Goal: Information Seeking & Learning: Understand process/instructions

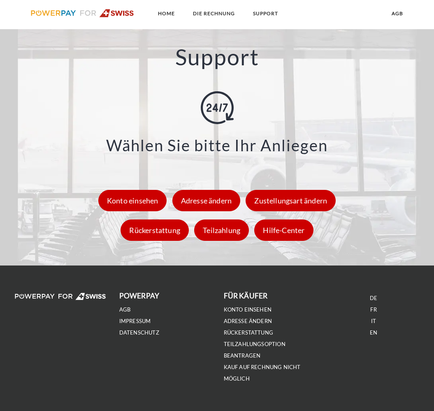
scroll to position [883, 0]
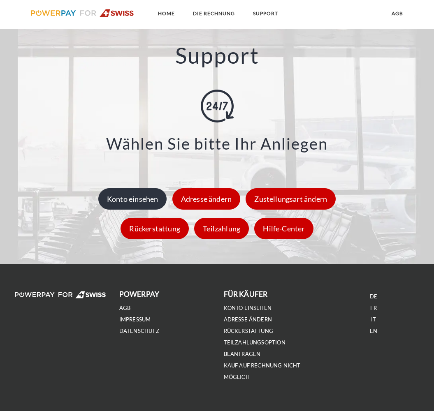
click at [139, 201] on div "Konto einsehen" at bounding box center [132, 198] width 69 height 21
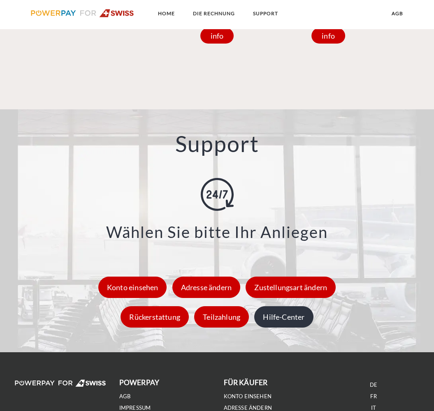
scroll to position [901, 0]
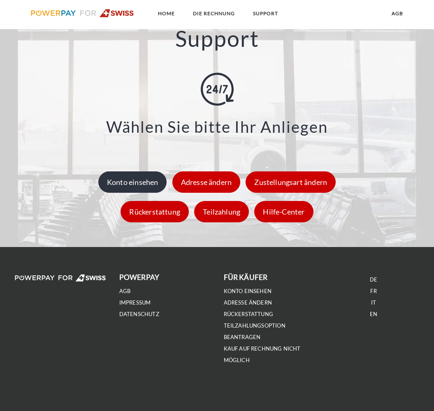
click at [144, 191] on div "Konto einsehen" at bounding box center [132, 181] width 69 height 21
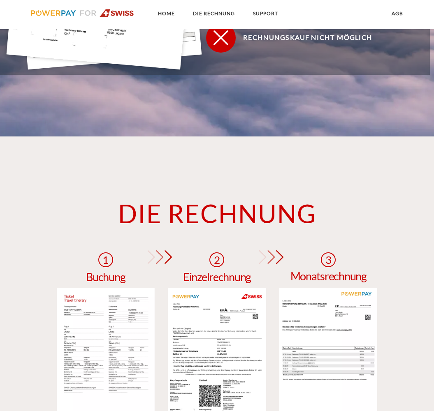
scroll to position [481, 0]
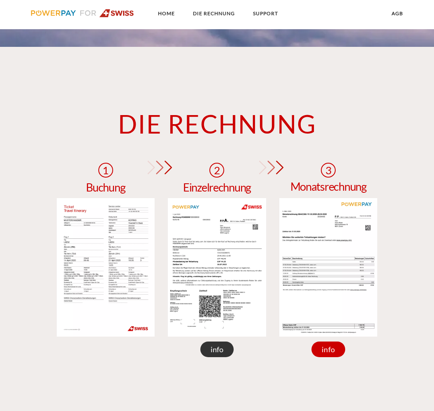
click at [225, 349] on div "info" at bounding box center [217, 350] width 34 height 16
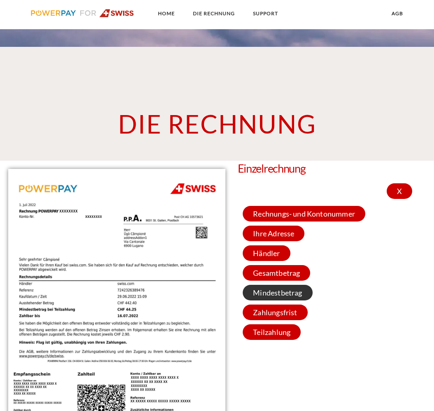
click at [287, 299] on span "Mindestbetrag" at bounding box center [277, 293] width 69 height 16
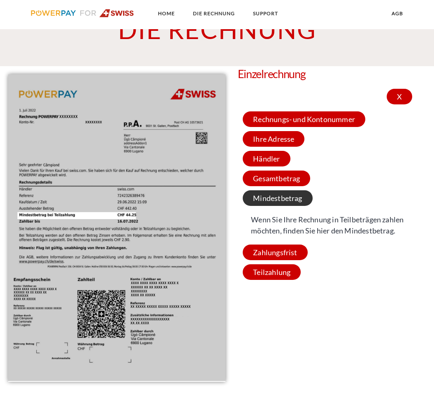
scroll to position [636, 0]
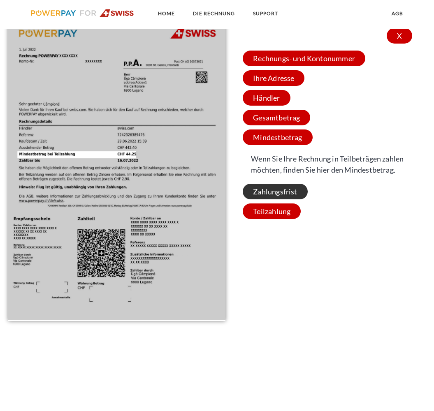
click at [291, 199] on span "Zahlungsfrist" at bounding box center [275, 192] width 65 height 16
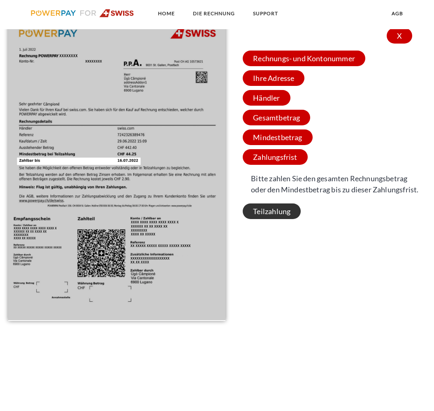
click at [280, 213] on span "Teilzahlung" at bounding box center [272, 212] width 58 height 16
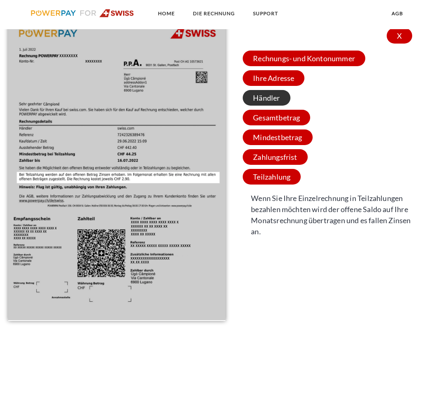
click at [274, 98] on span "Händler" at bounding box center [266, 98] width 47 height 16
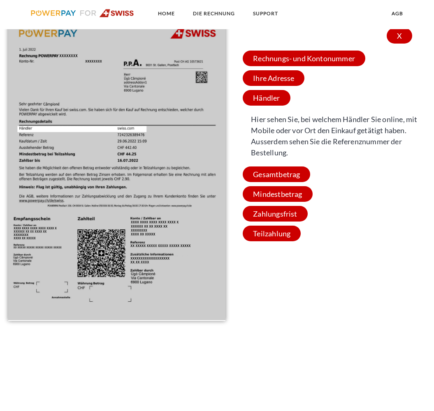
click at [276, 88] on div "Rechnungs- und Kontonummer Ihre Rechnungs –und Kontonummer. Bitte geben Sie die…" at bounding box center [346, 145] width 217 height 199
click at [276, 84] on span "Ihre Adresse" at bounding box center [274, 78] width 62 height 16
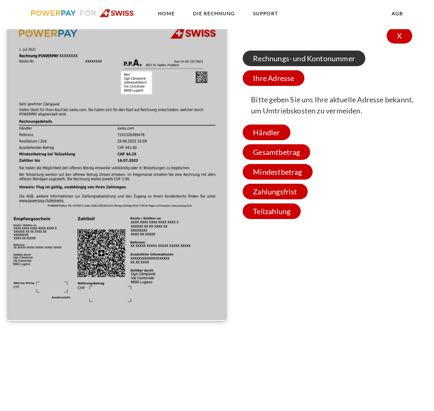
click at [278, 56] on span "Rechnungs- und Kontonummer" at bounding box center [304, 59] width 123 height 16
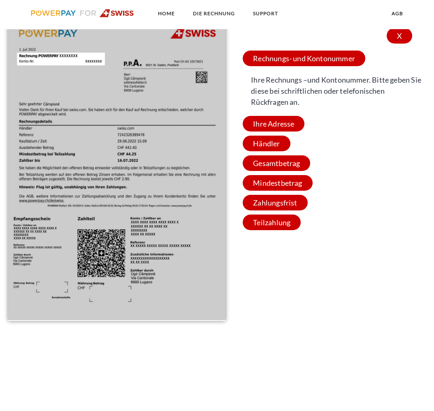
drag, startPoint x: 281, startPoint y: 122, endPoint x: 279, endPoint y: 126, distance: 4.4
click at [280, 122] on span "Ihre Adresse" at bounding box center [274, 124] width 62 height 16
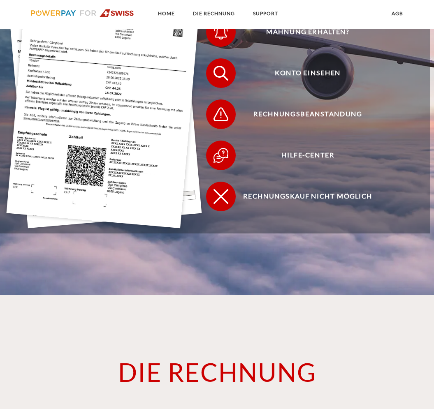
scroll to position [500, 0]
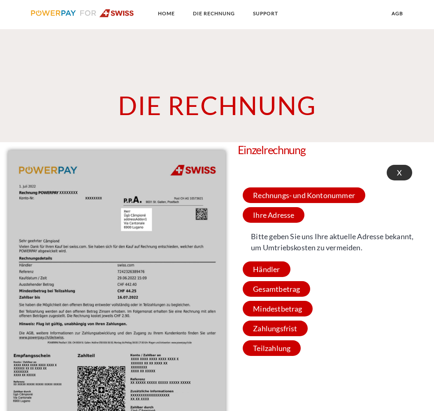
click at [401, 175] on div "X" at bounding box center [398, 173] width 25 height 16
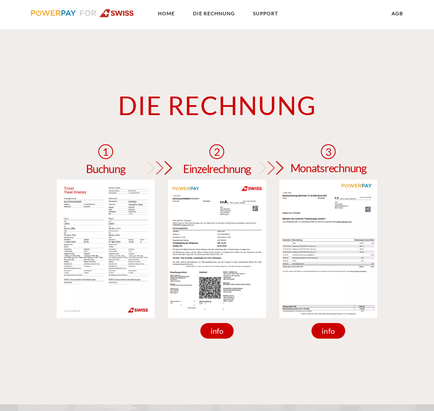
click at [312, 244] on img at bounding box center [328, 249] width 98 height 139
click at [338, 334] on div "info" at bounding box center [328, 331] width 34 height 16
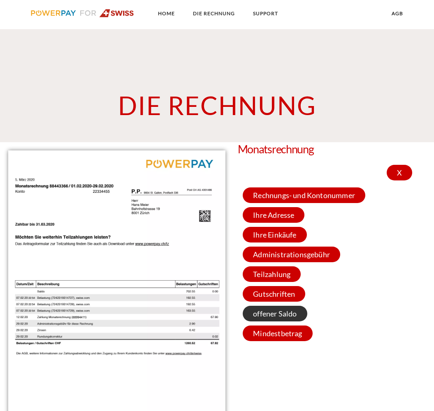
click at [272, 310] on span "offener Saldo" at bounding box center [275, 314] width 64 height 16
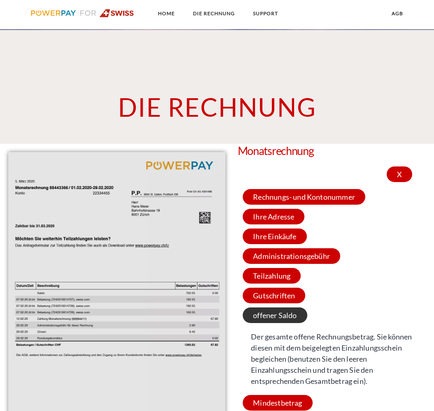
scroll to position [507, 0]
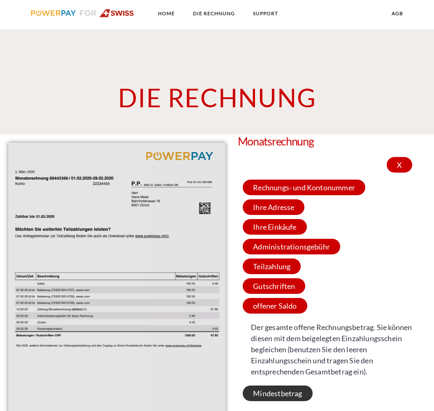
click at [284, 401] on span "Mindestbetrag" at bounding box center [277, 394] width 69 height 16
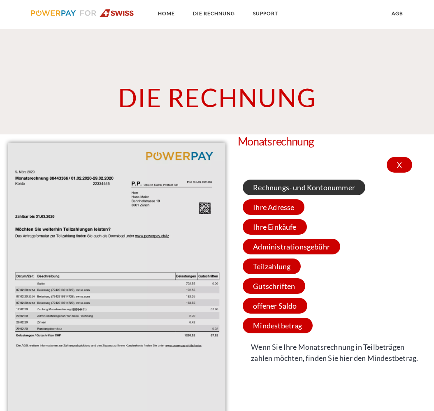
click at [291, 187] on span "Rechnungs- und Kontonummer" at bounding box center [304, 188] width 123 height 16
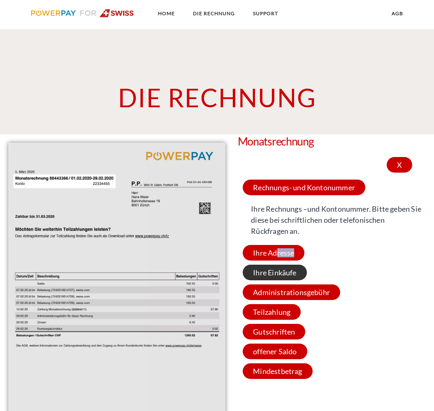
click at [275, 259] on span "Ihre Adresse" at bounding box center [274, 253] width 62 height 16
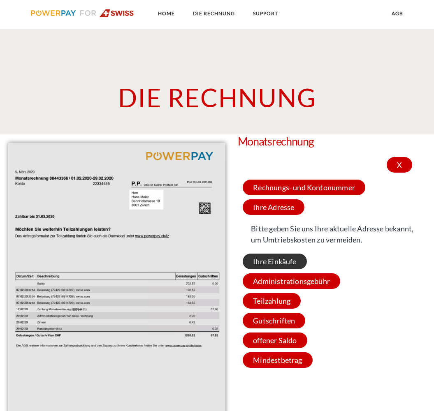
click at [277, 262] on span "Ihre Einkäufe" at bounding box center [275, 262] width 64 height 16
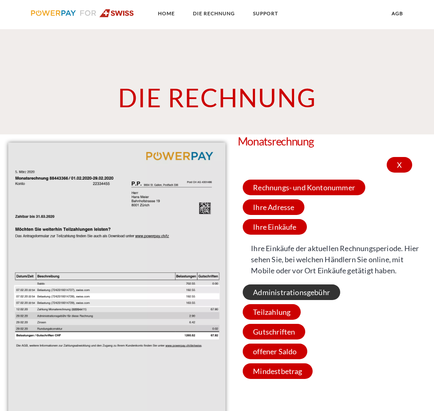
click at [296, 296] on span "Administrationsgebühr" at bounding box center [291, 292] width 97 height 16
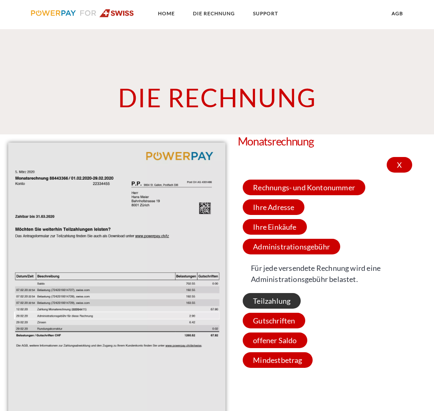
click at [297, 298] on span "Teilzahlung" at bounding box center [272, 301] width 58 height 16
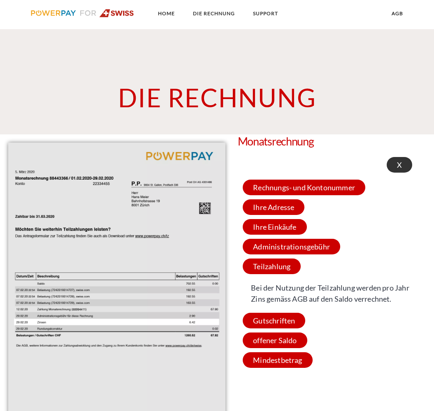
click at [393, 166] on div "X" at bounding box center [398, 165] width 25 height 16
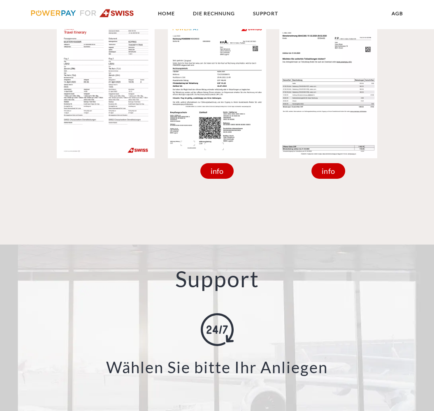
scroll to position [901, 0]
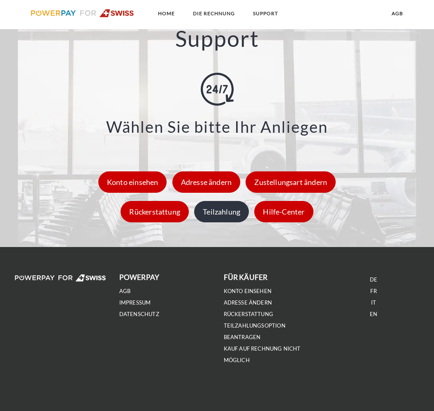
click at [210, 215] on div "Teilzahlung" at bounding box center [221, 211] width 55 height 21
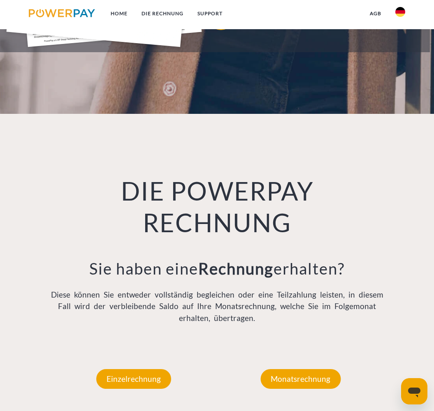
scroll to position [542, 0]
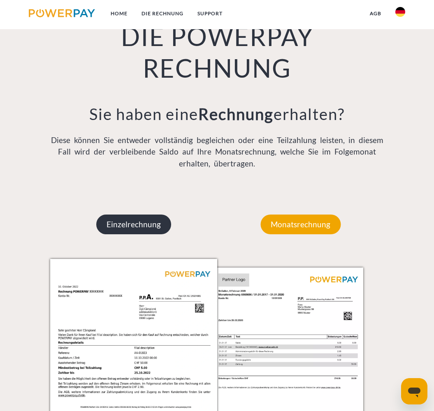
click at [133, 229] on p "Einzelrechnung" at bounding box center [133, 225] width 75 height 20
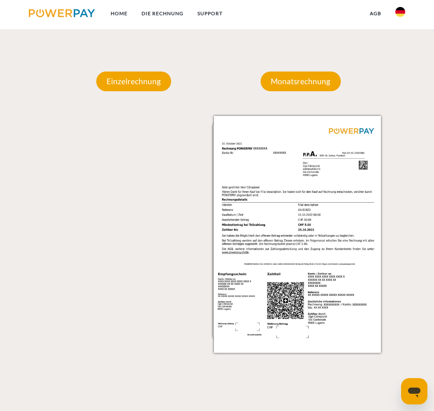
scroll to position [759, 0]
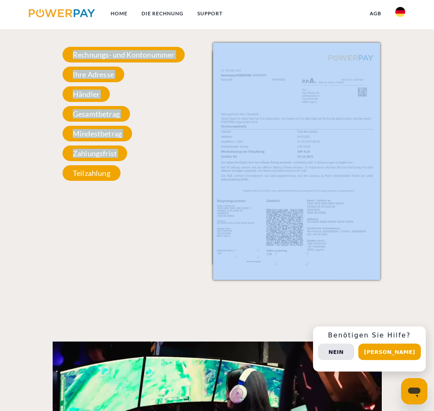
click at [102, 187] on div "Einzelrechnung Einzelrechnung Rechnungs- und Kontonummer Ihre Rechnungs –und Ko…" at bounding box center [133, 127] width 167 height 306
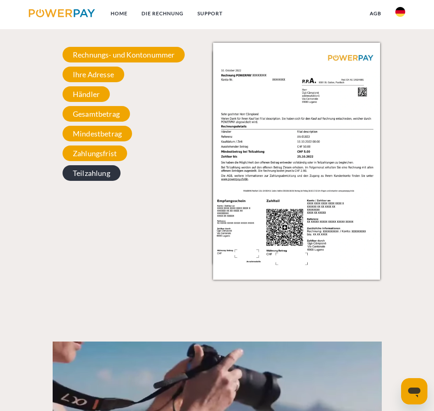
click at [100, 174] on span "Teilzahlung" at bounding box center [91, 173] width 58 height 16
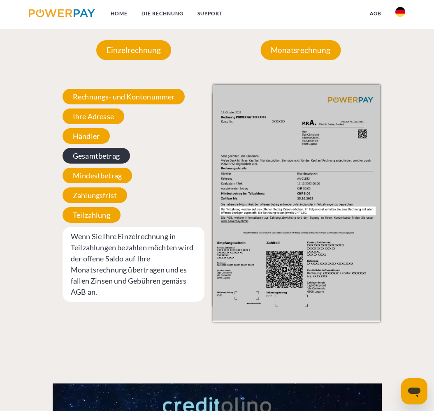
scroll to position [701, 0]
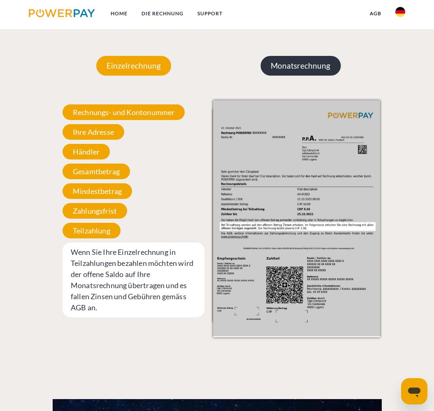
click at [304, 62] on p "Monatsrechnung" at bounding box center [300, 66] width 80 height 20
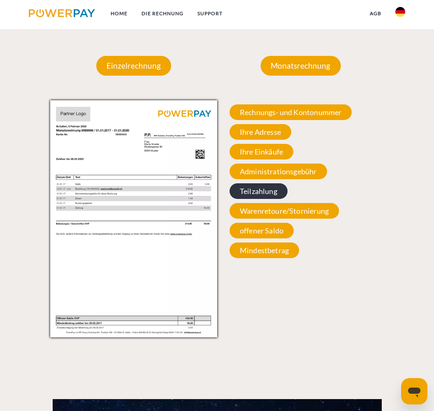
click at [275, 196] on span "Teilzahlung" at bounding box center [258, 191] width 58 height 16
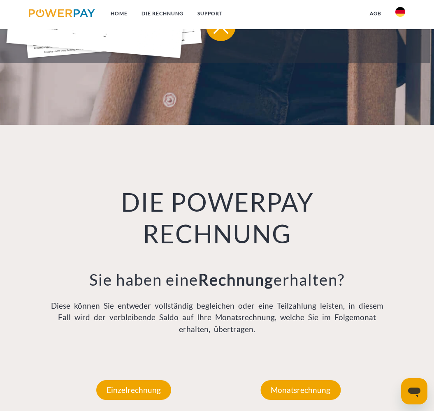
scroll to position [281, 0]
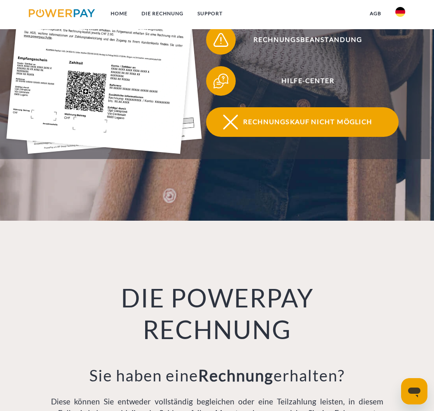
click at [310, 132] on span "Rechnungskauf nicht möglich" at bounding box center [307, 122] width 181 height 30
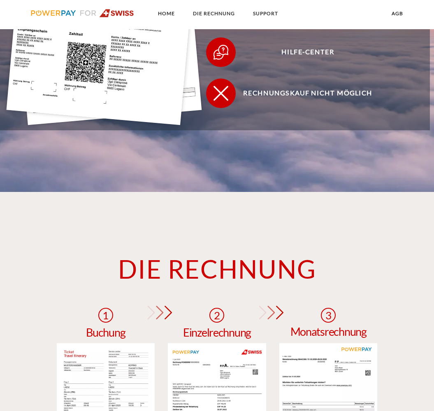
scroll to position [495, 0]
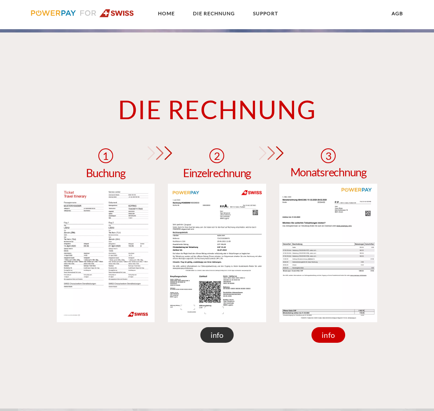
click at [226, 335] on div "info" at bounding box center [217, 335] width 34 height 16
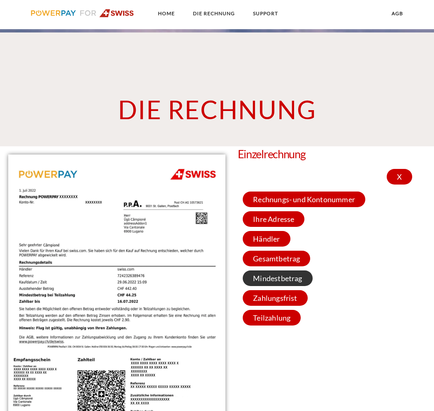
click at [265, 280] on span "Mindestbetrag" at bounding box center [277, 279] width 69 height 16
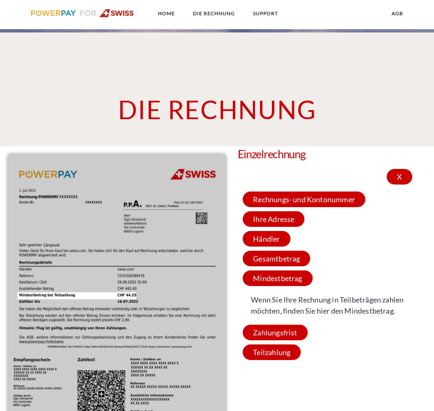
click at [400, 182] on div "X" at bounding box center [398, 177] width 25 height 16
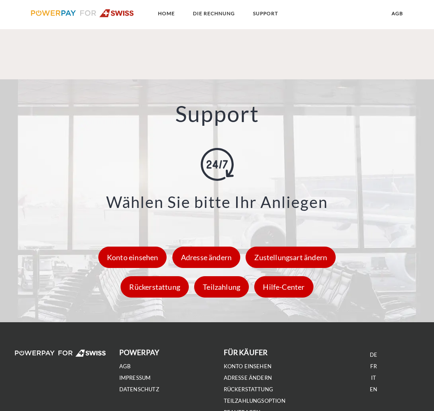
scroll to position [826, 0]
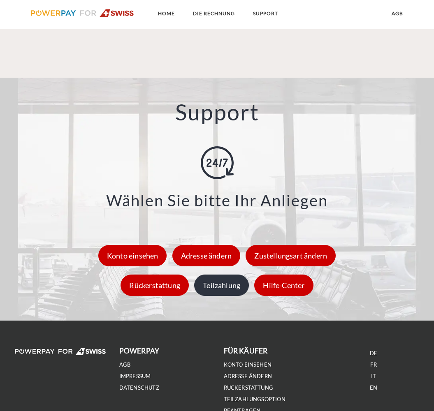
click at [238, 285] on div "Teilzahlung" at bounding box center [221, 285] width 55 height 21
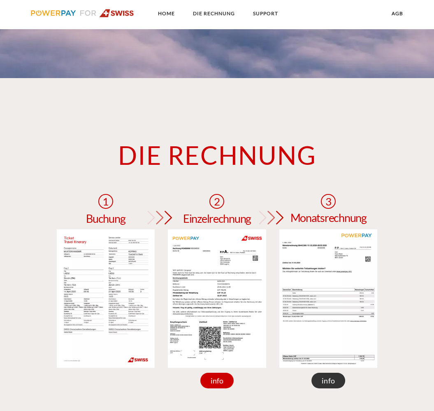
scroll to position [451, 0]
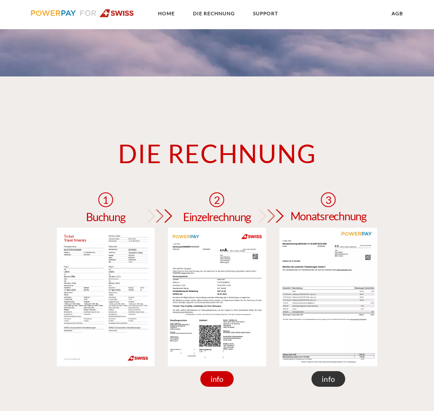
click at [321, 379] on div "info" at bounding box center [328, 379] width 34 height 16
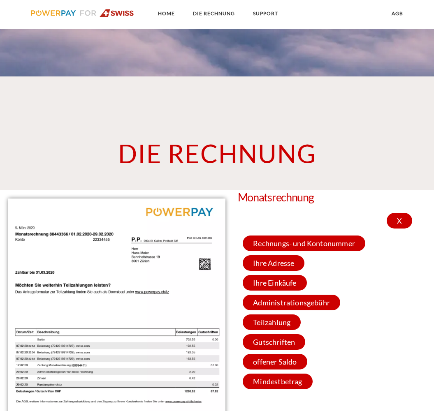
scroll to position [499, 0]
